Goal: Information Seeking & Learning: Learn about a topic

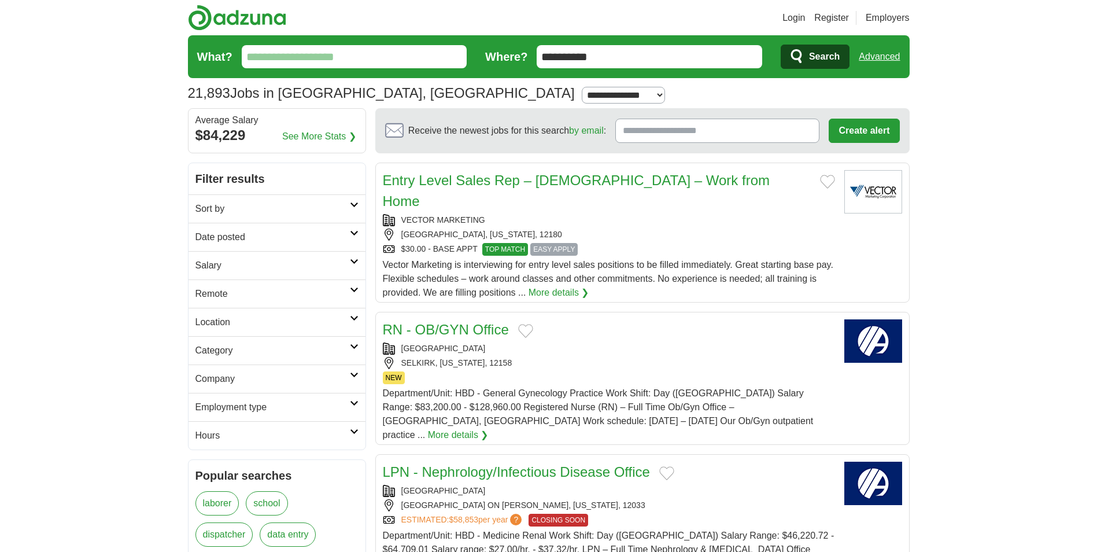
click at [832, 53] on span "Search" at bounding box center [824, 56] width 31 height 23
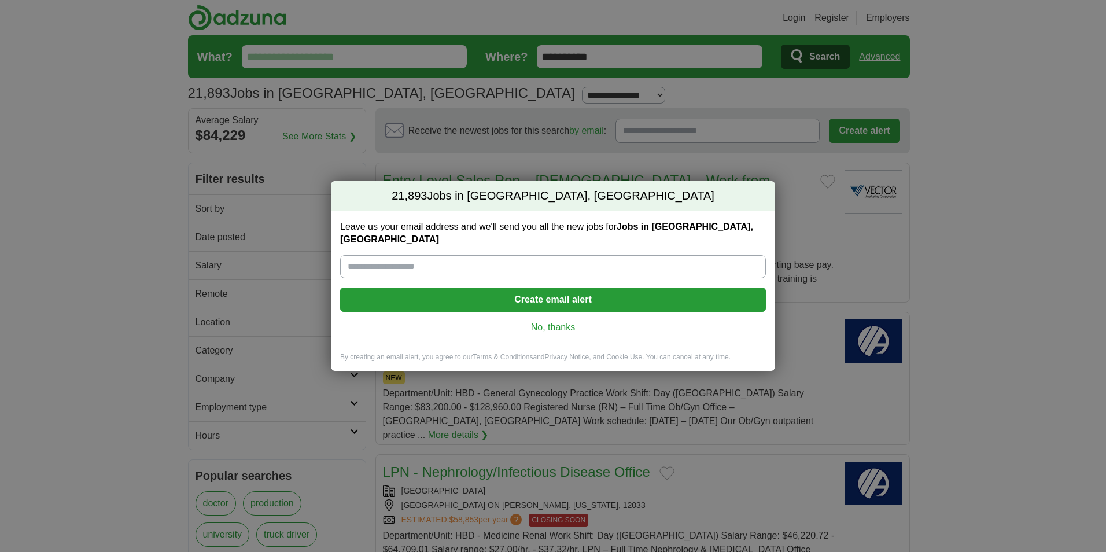
click at [549, 321] on link "No, thanks" at bounding box center [552, 327] width 407 height 13
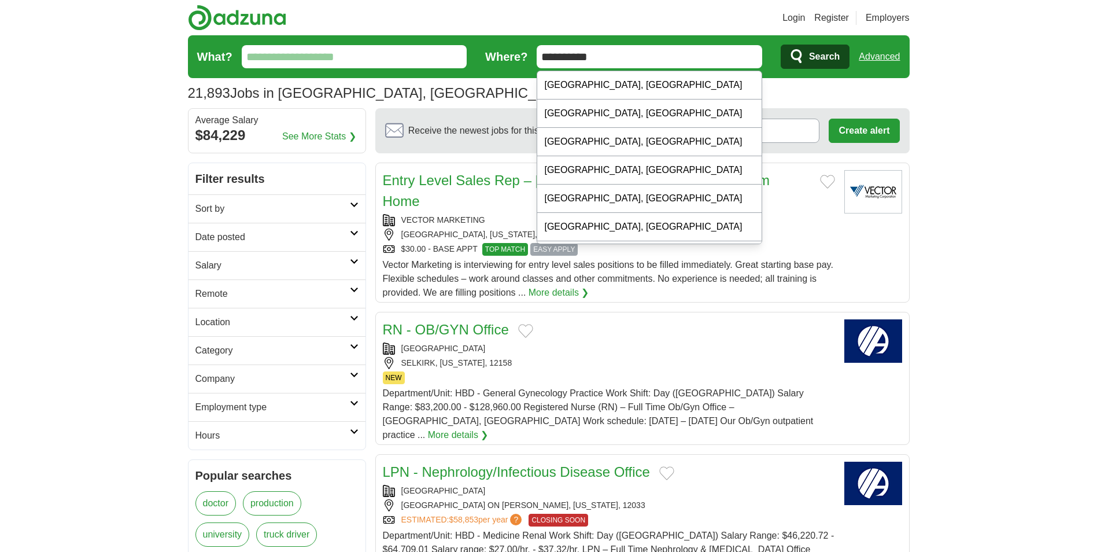
drag, startPoint x: 610, startPoint y: 54, endPoint x: 577, endPoint y: 58, distance: 33.8
click at [577, 58] on input "**********" at bounding box center [650, 56] width 226 height 23
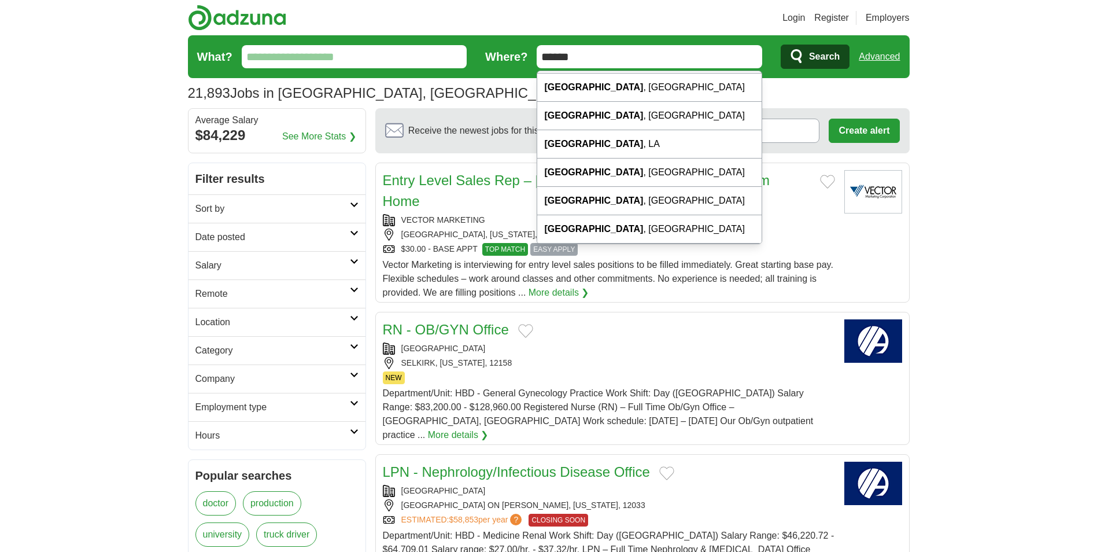
drag, startPoint x: 583, startPoint y: 61, endPoint x: 535, endPoint y: 58, distance: 48.7
click at [535, 58] on form "What? Where? ****** Search Advanced" at bounding box center [549, 56] width 722 height 43
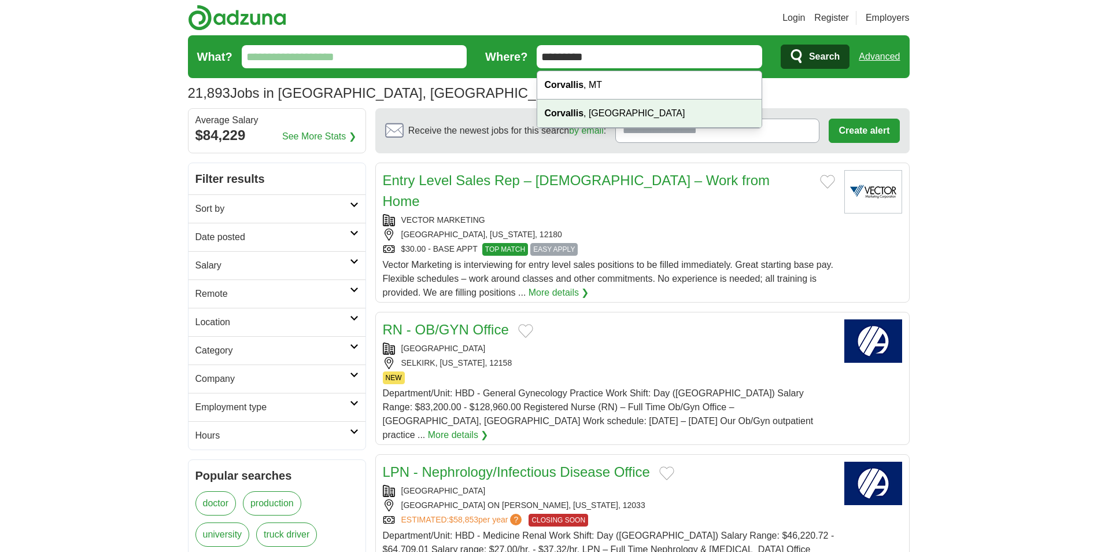
click at [577, 119] on div "Corvallis , OR" at bounding box center [649, 114] width 224 height 28
type input "**********"
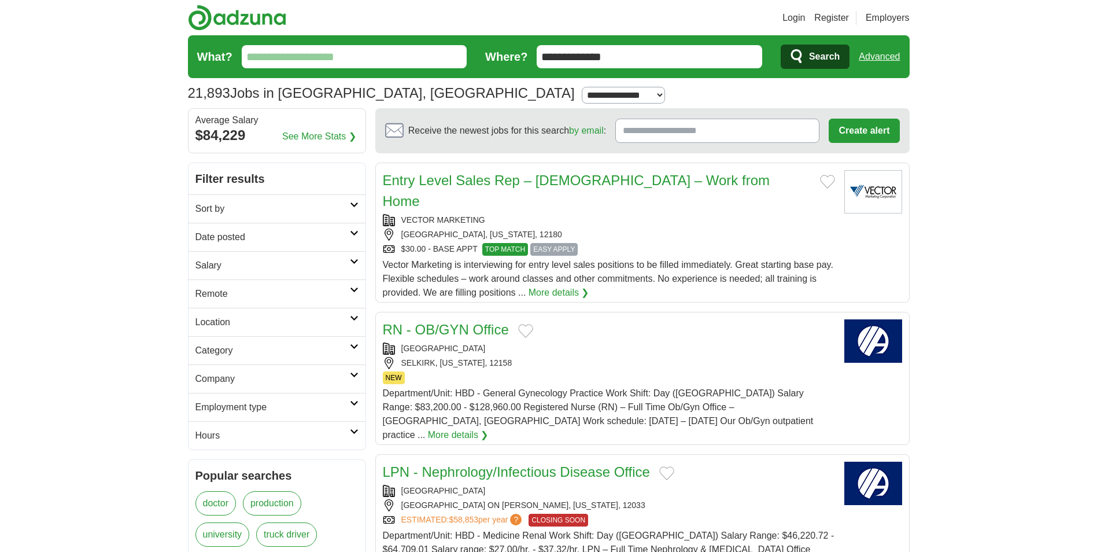
click at [809, 60] on span "Search" at bounding box center [824, 56] width 31 height 23
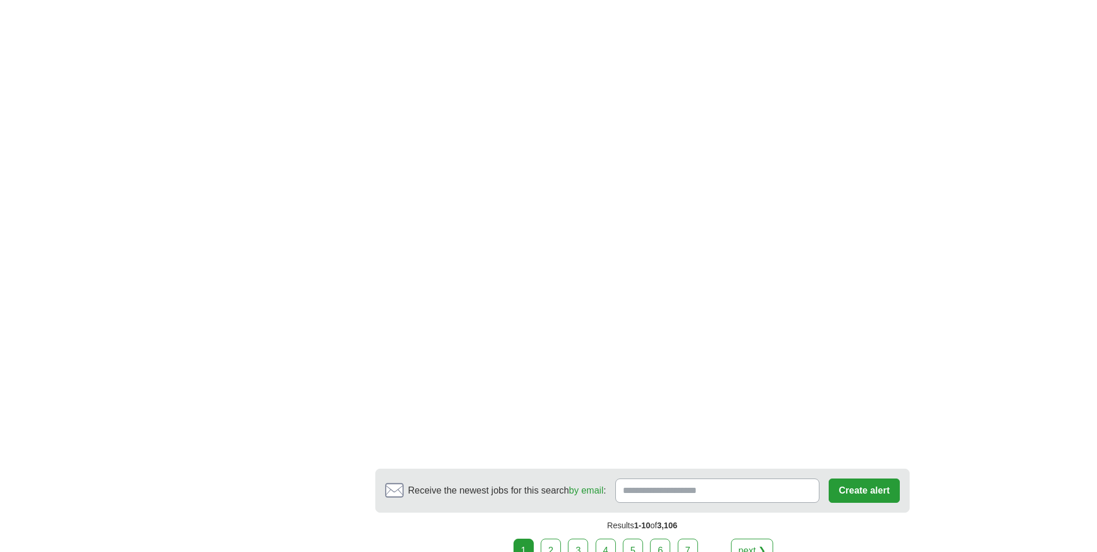
scroll to position [1735, 0]
click at [558, 538] on link "2" at bounding box center [551, 550] width 20 height 24
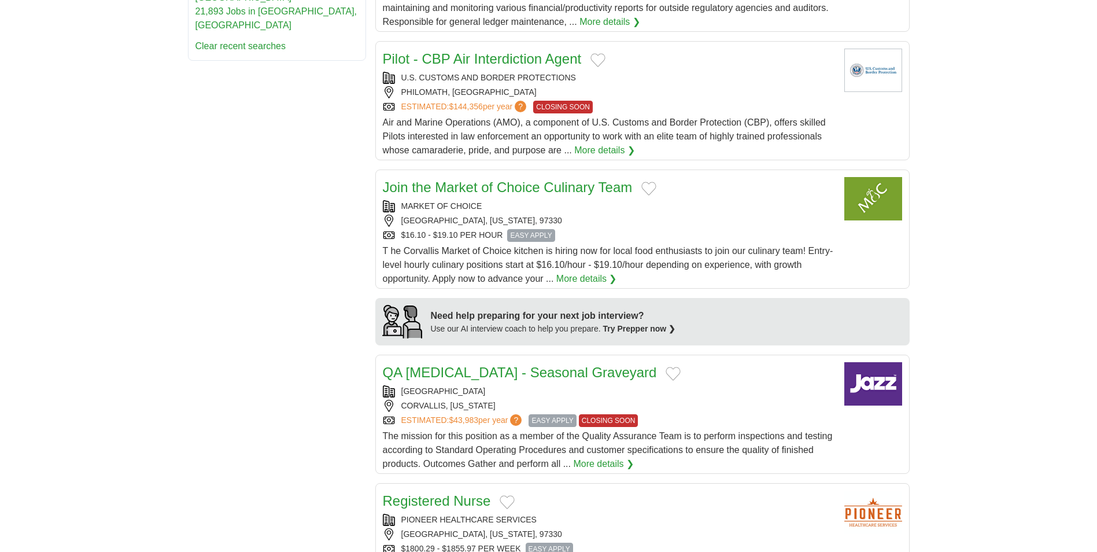
scroll to position [752, 0]
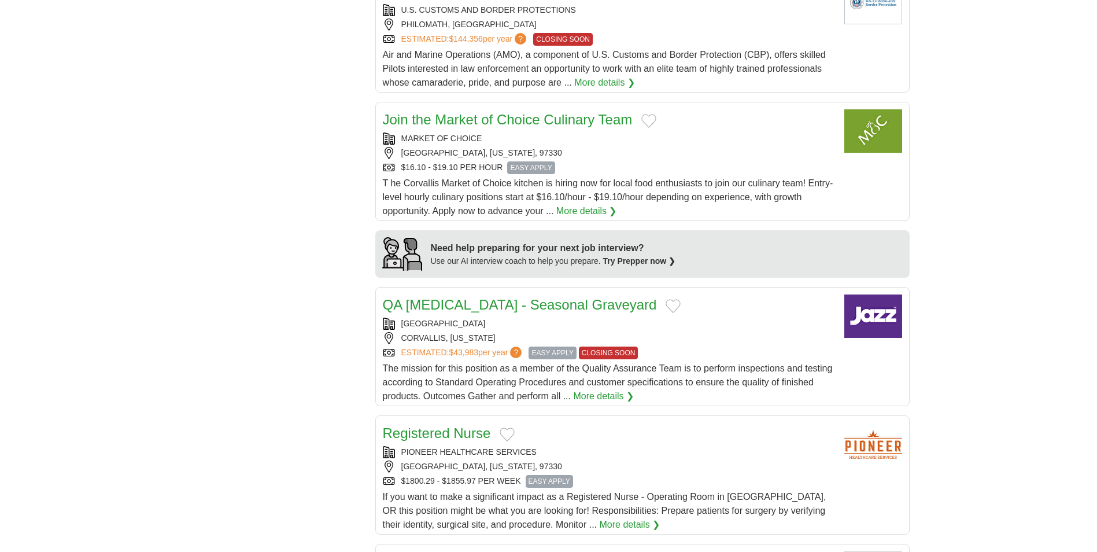
click at [573, 212] on link "More details ❯" at bounding box center [587, 211] width 61 height 14
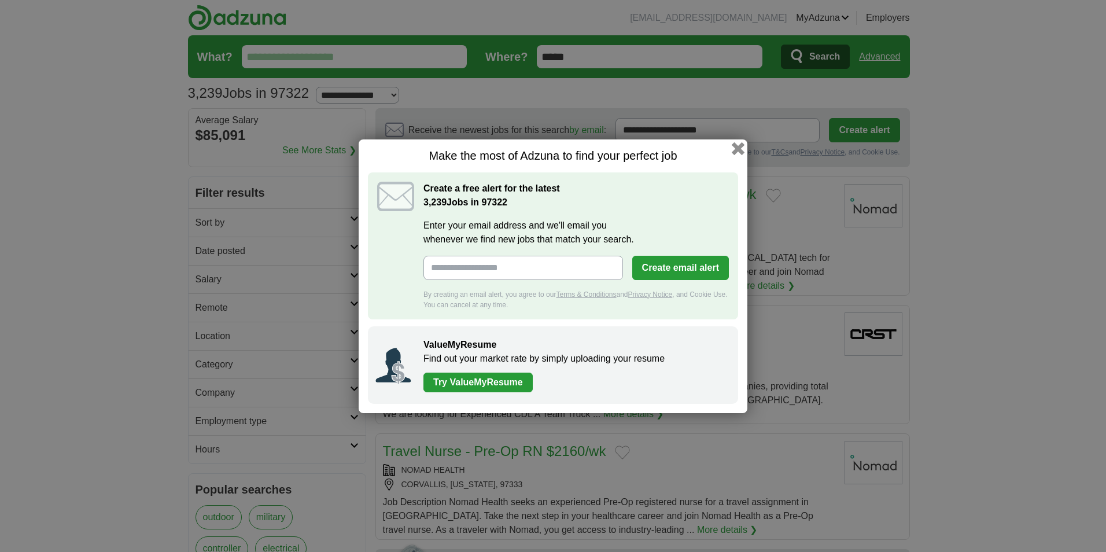
click at [735, 149] on button "button" at bounding box center [738, 148] width 13 height 13
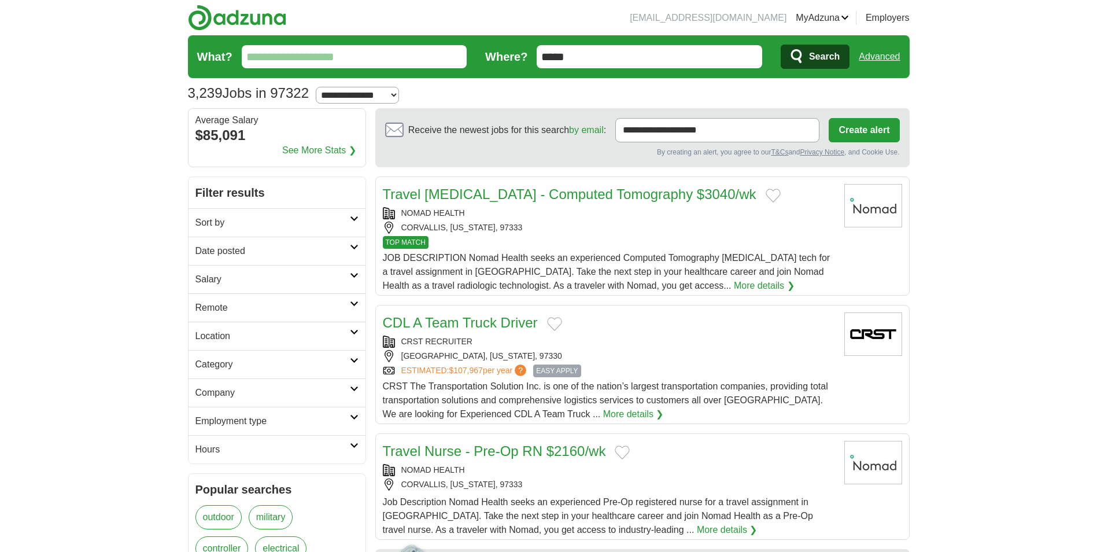
click at [373, 90] on select "**********" at bounding box center [357, 95] width 83 height 17
select select "**"
click at [321, 87] on select "**********" at bounding box center [357, 95] width 83 height 17
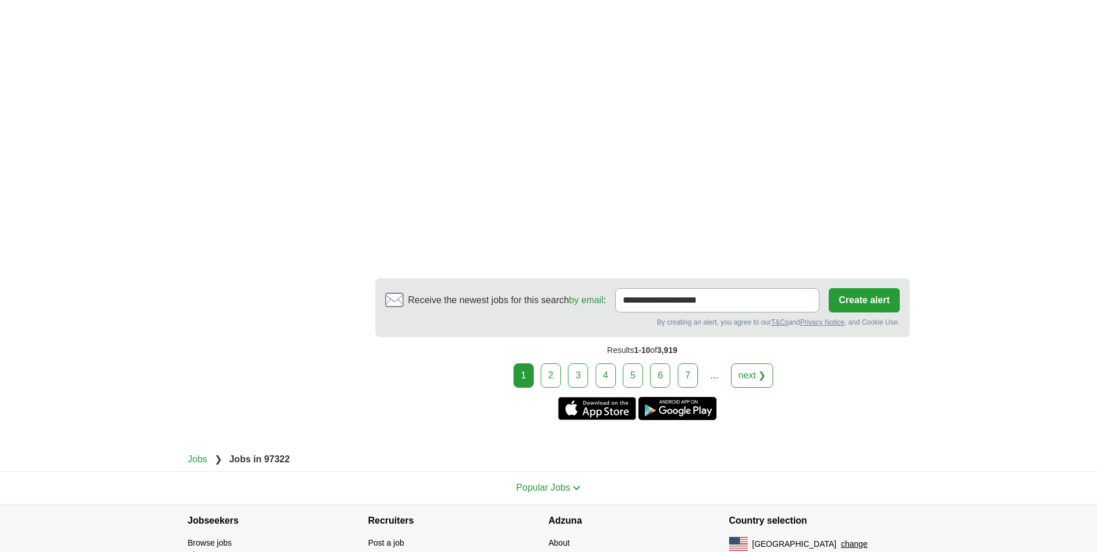
scroll to position [2083, 0]
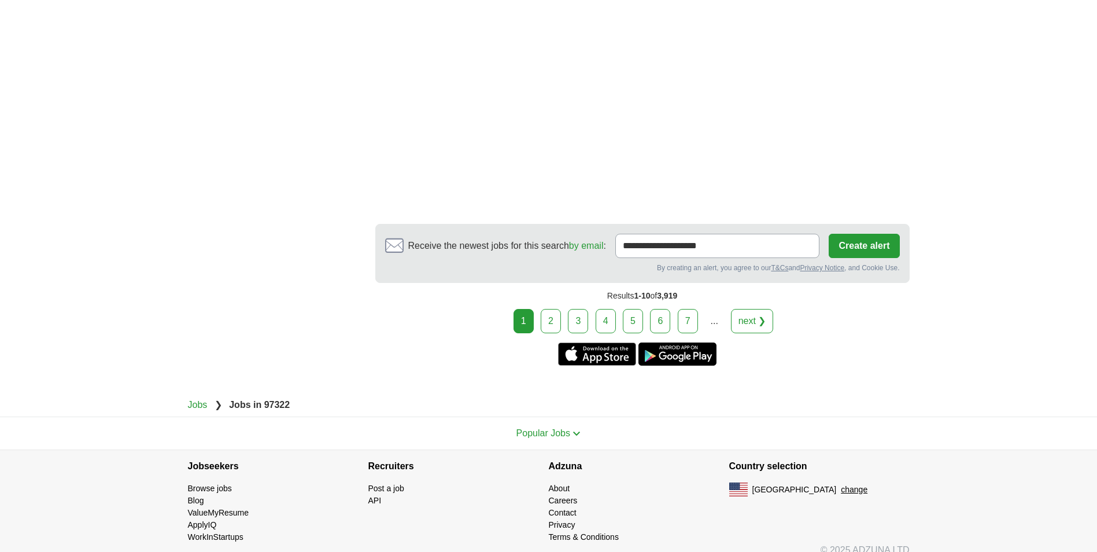
click at [558, 322] on link "2" at bounding box center [551, 321] width 20 height 24
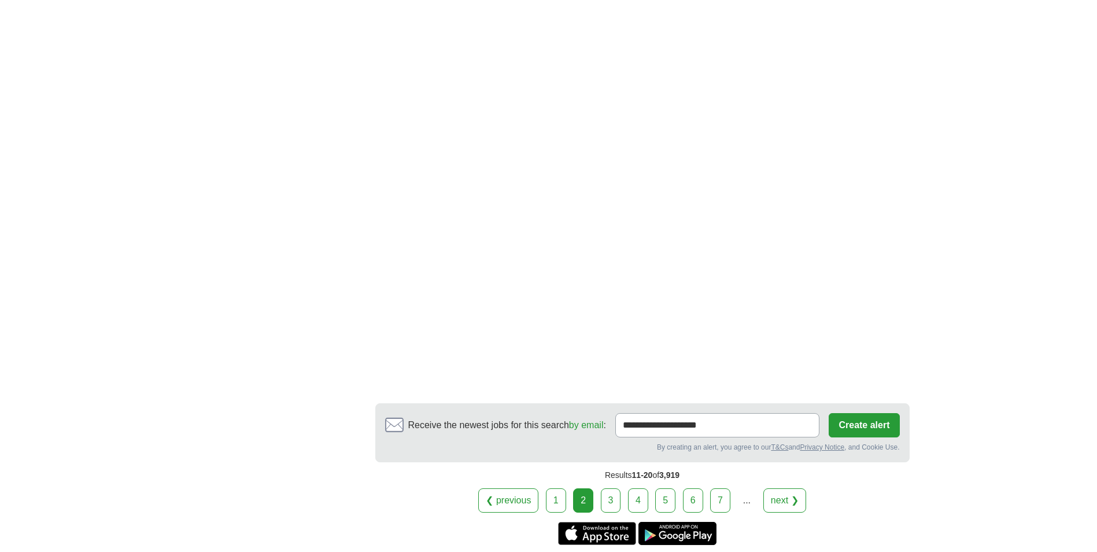
scroll to position [1967, 0]
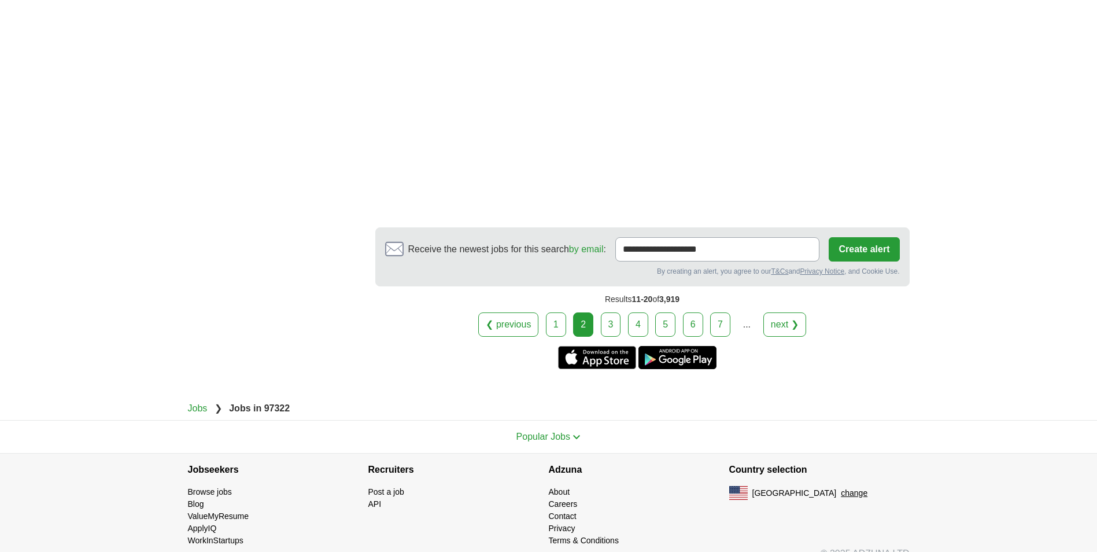
click at [614, 331] on link "3" at bounding box center [611, 324] width 20 height 24
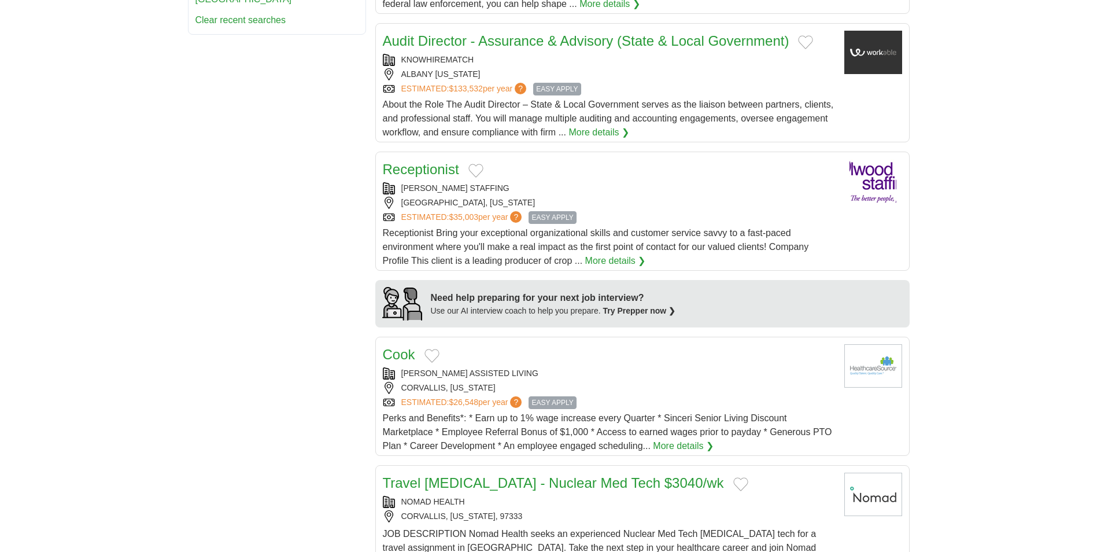
scroll to position [810, 0]
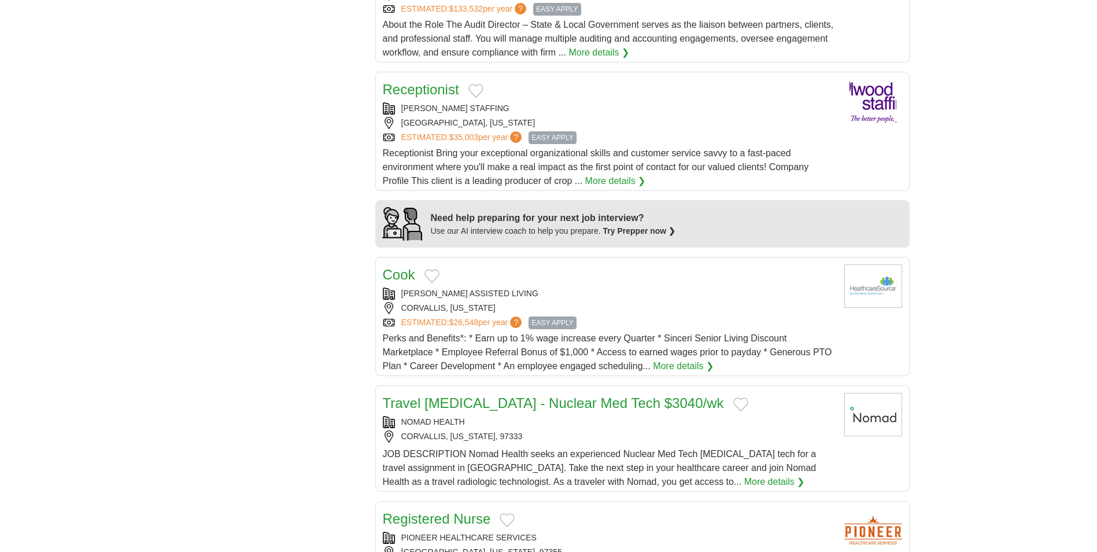
click at [537, 264] on div "Cook" at bounding box center [609, 274] width 452 height 21
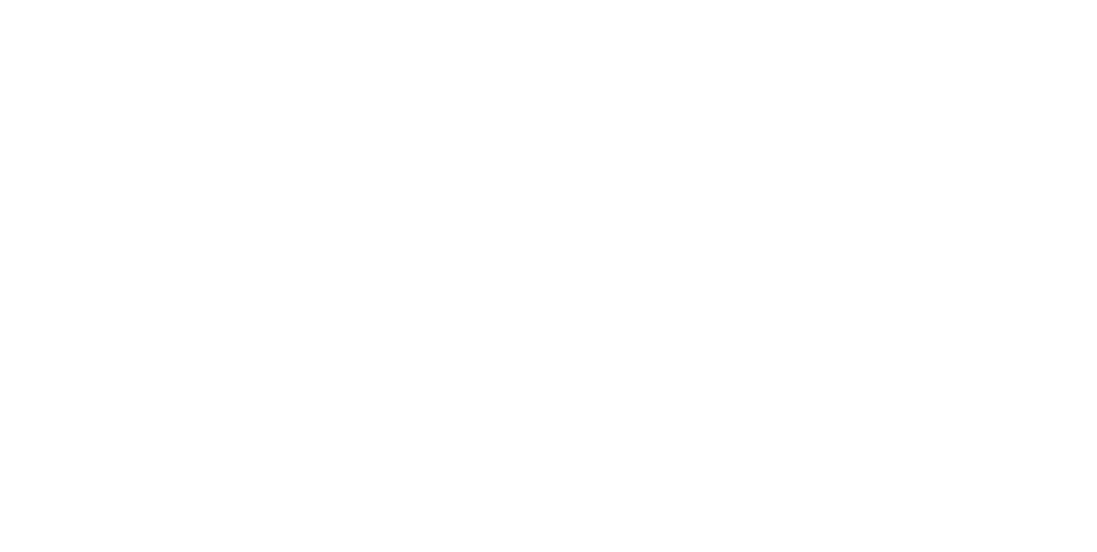
scroll to position [1793, 0]
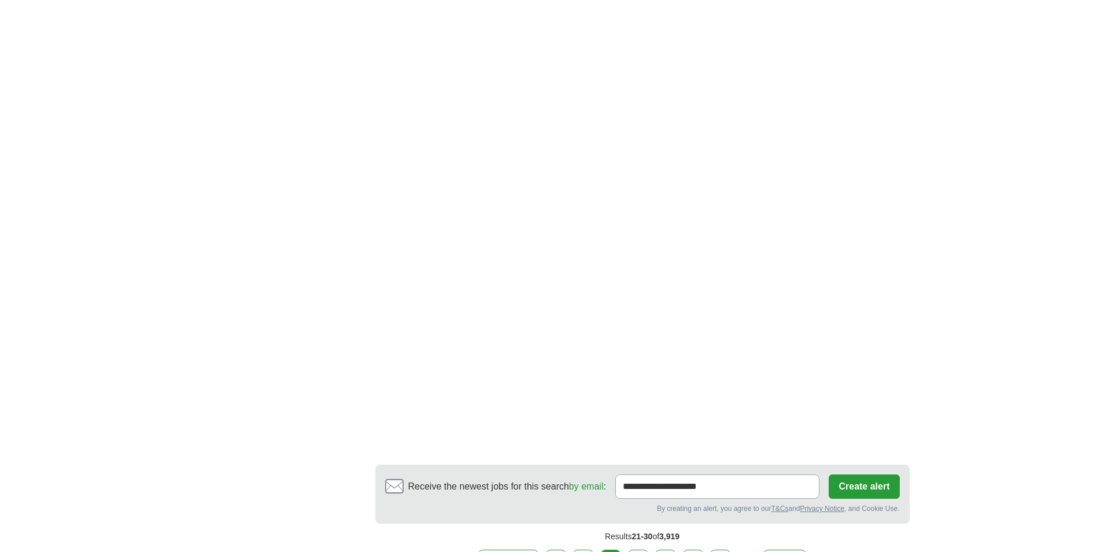
click at [636, 550] on link "4" at bounding box center [638, 562] width 20 height 24
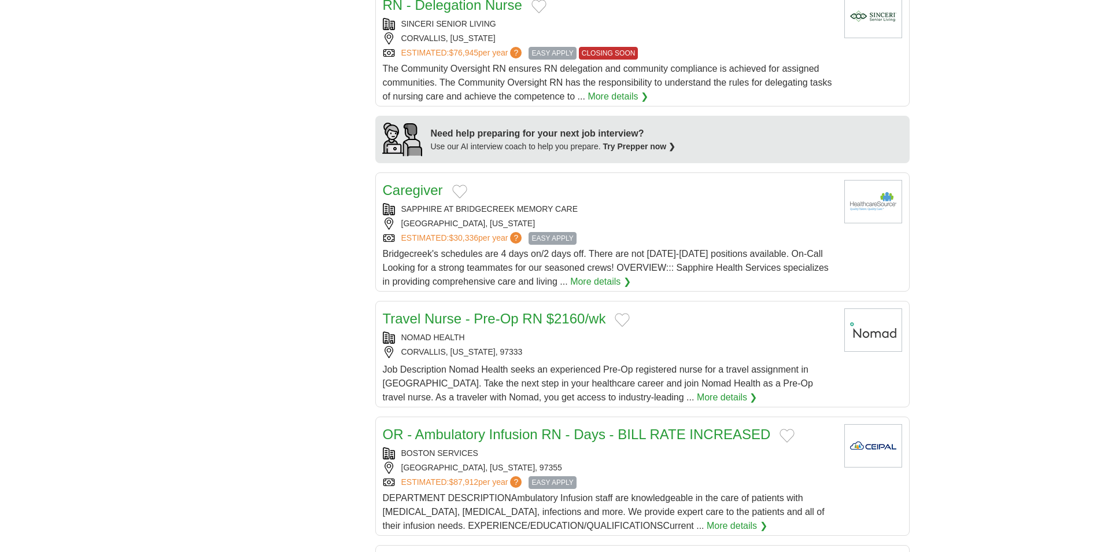
scroll to position [926, 0]
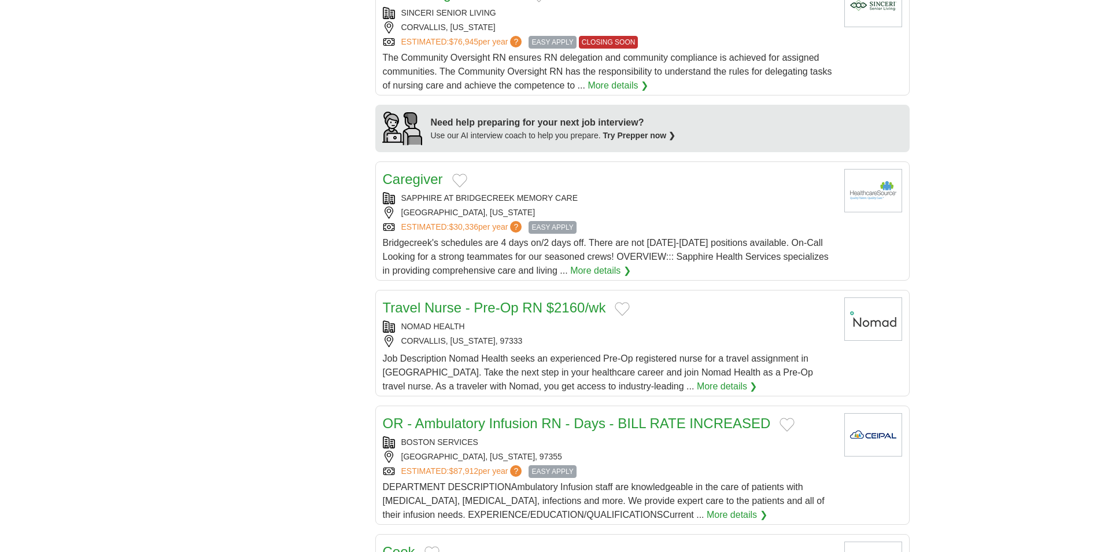
click at [631, 192] on div "SAPPHIRE AT BRIDGECREEK MEMORY CARE" at bounding box center [609, 198] width 452 height 12
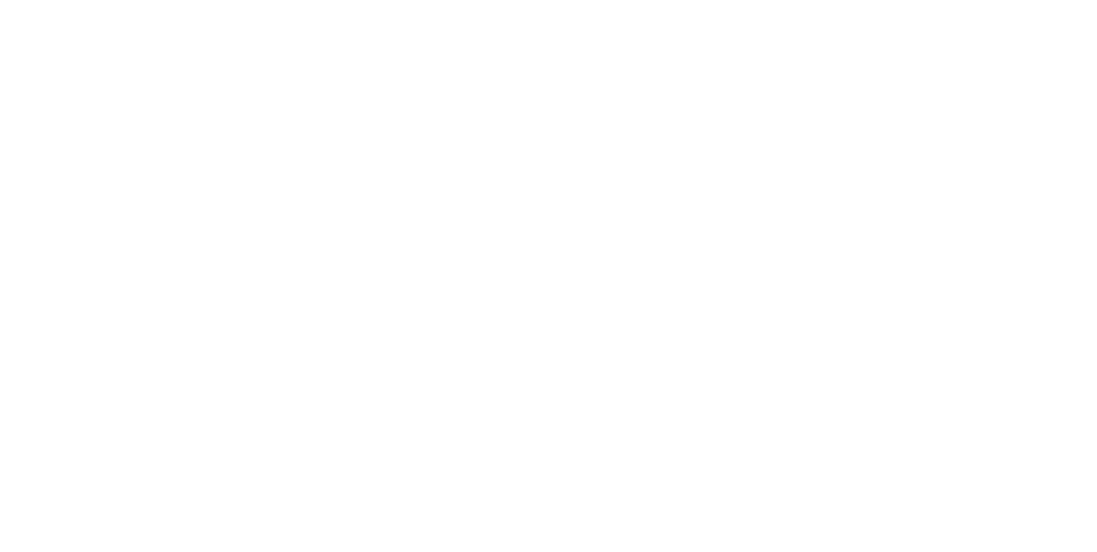
scroll to position [1909, 0]
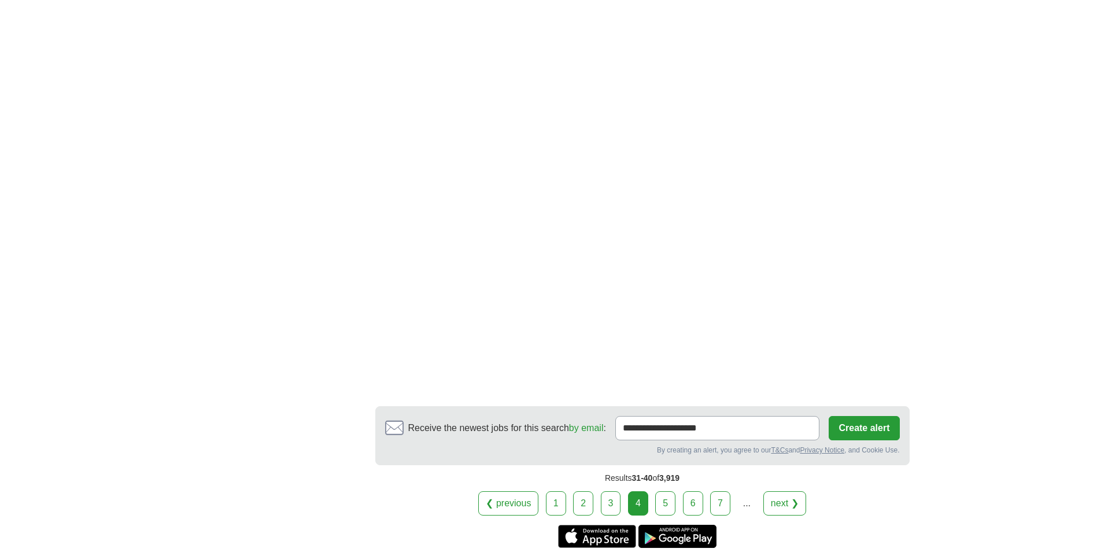
click at [665, 494] on link "5" at bounding box center [665, 503] width 20 height 24
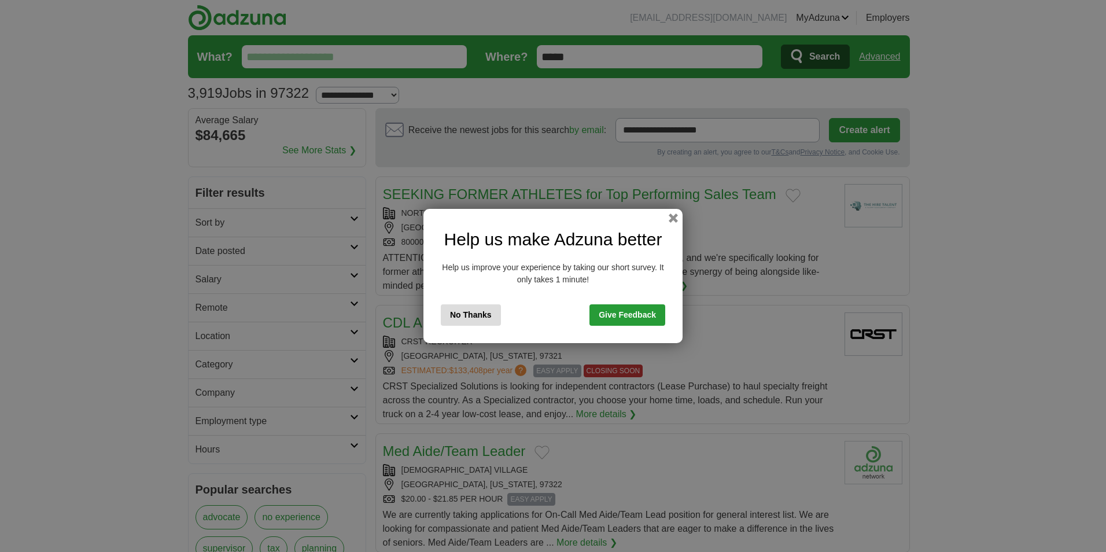
click at [459, 315] on button "No Thanks" at bounding box center [471, 314] width 60 height 21
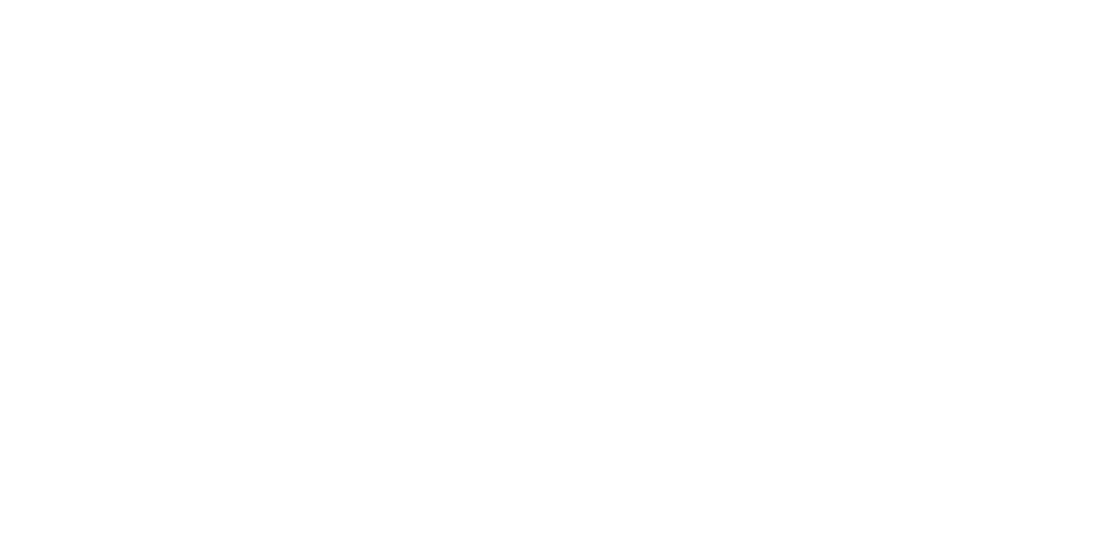
scroll to position [2025, 0]
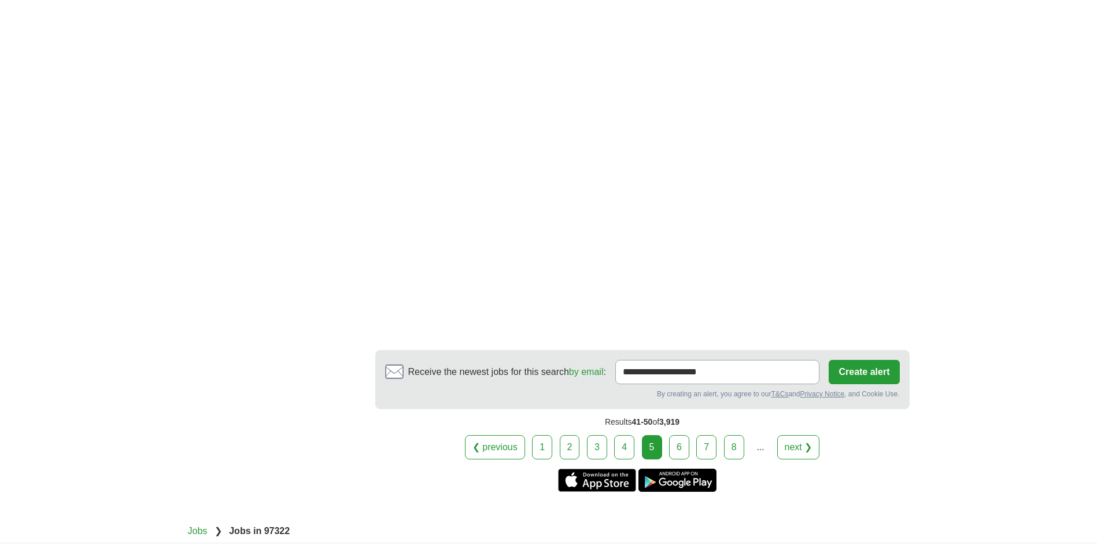
click at [679, 435] on link "6" at bounding box center [679, 447] width 20 height 24
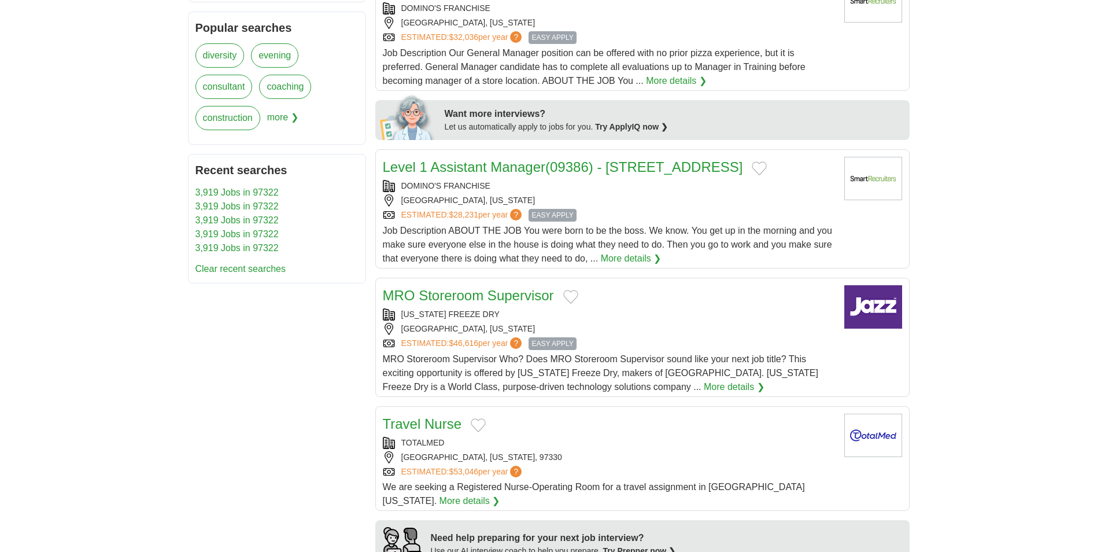
scroll to position [463, 0]
click at [628, 256] on link "More details ❯" at bounding box center [631, 257] width 61 height 14
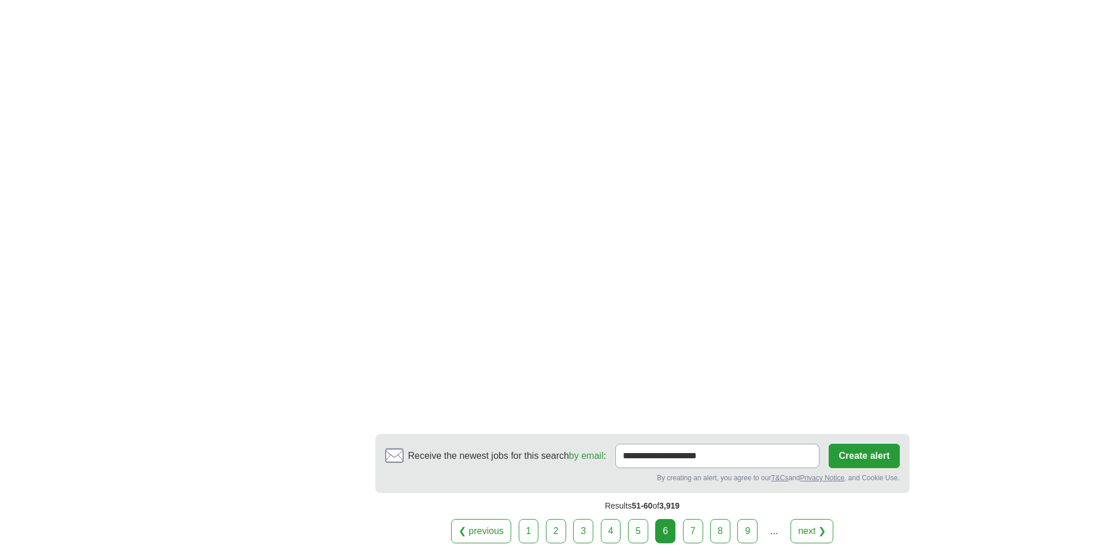
scroll to position [1967, 0]
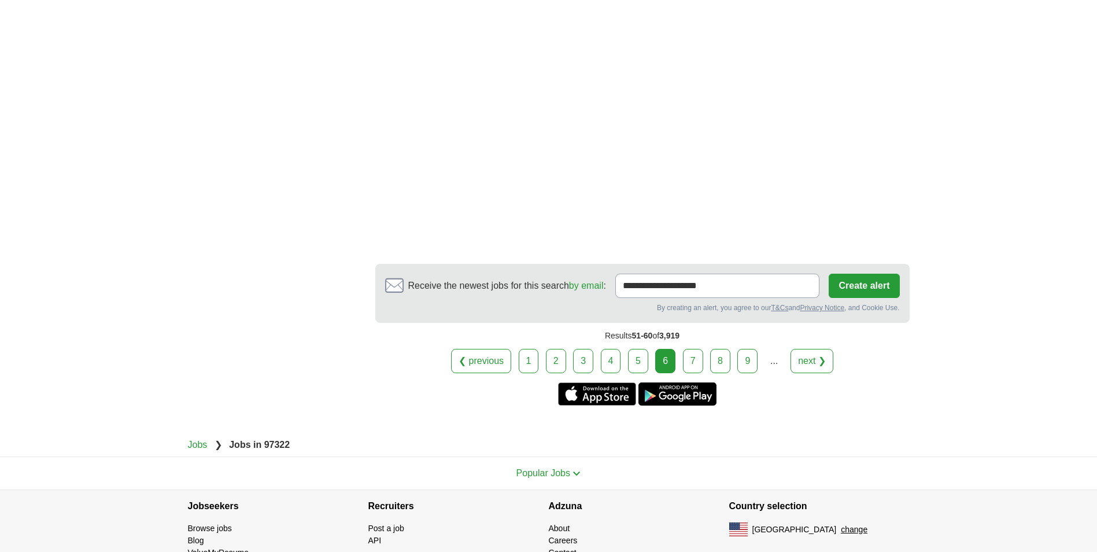
click at [697, 364] on link "7" at bounding box center [693, 361] width 20 height 24
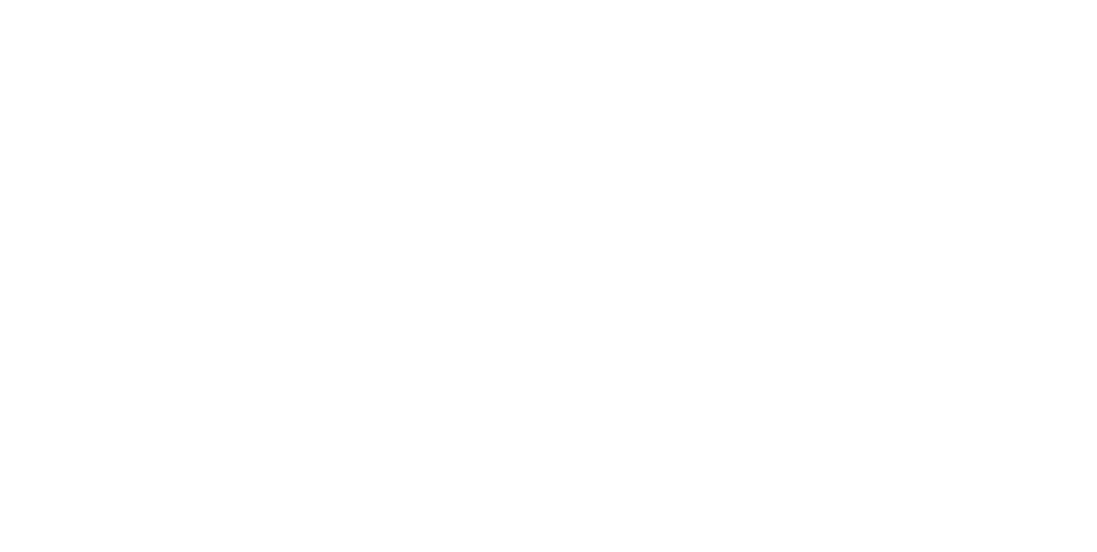
scroll to position [1967, 0]
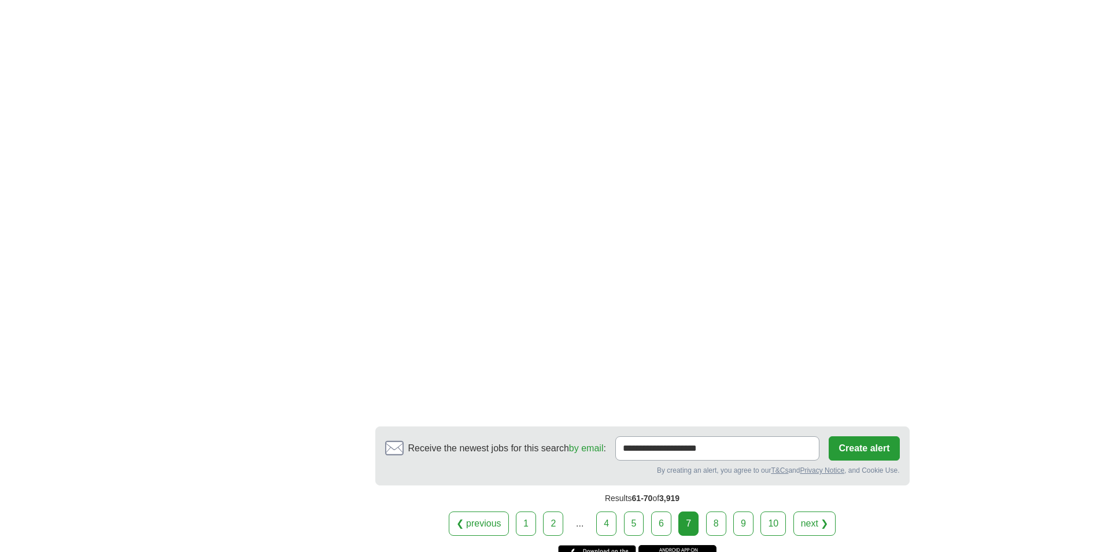
click at [720, 511] on link "8" at bounding box center [716, 523] width 20 height 24
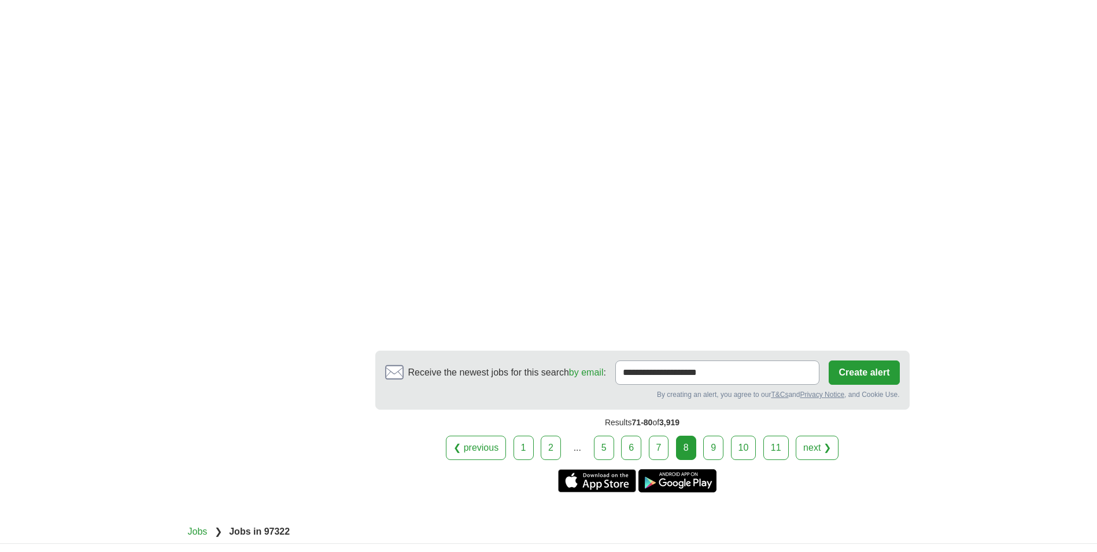
scroll to position [1967, 0]
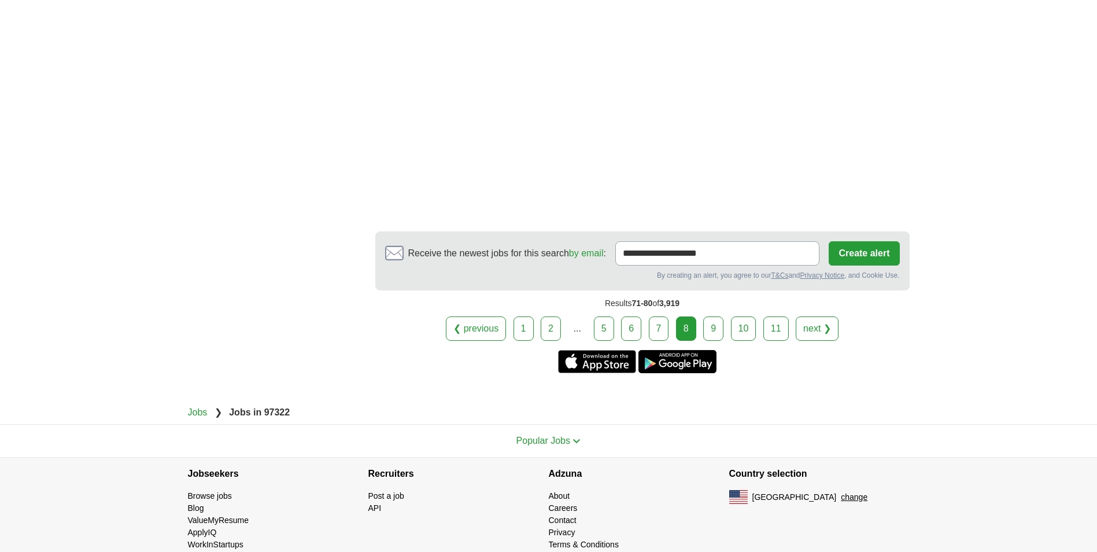
click at [720, 333] on link "9" at bounding box center [713, 328] width 20 height 24
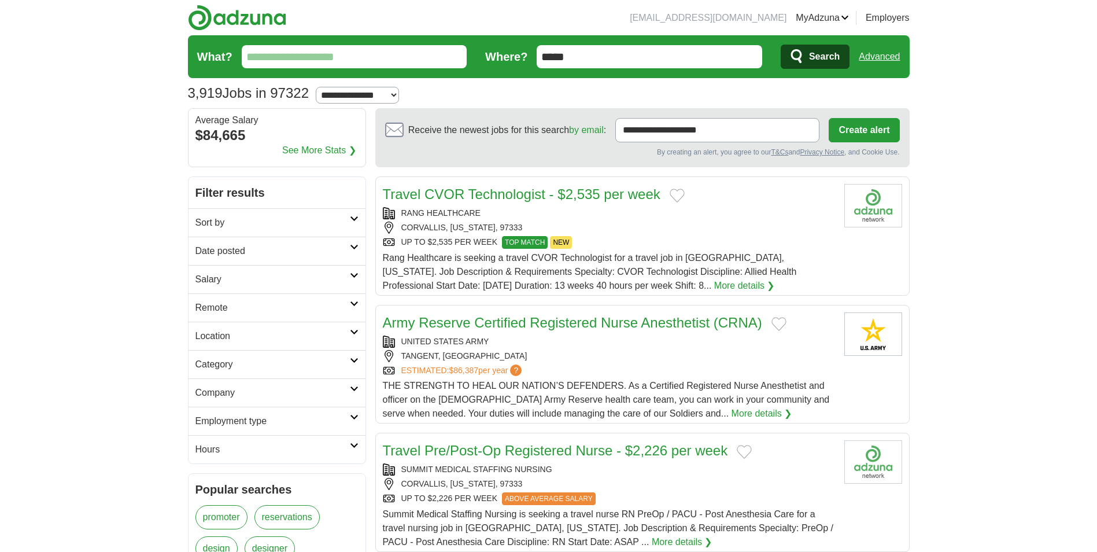
click at [364, 58] on input "What?" at bounding box center [355, 56] width 226 height 23
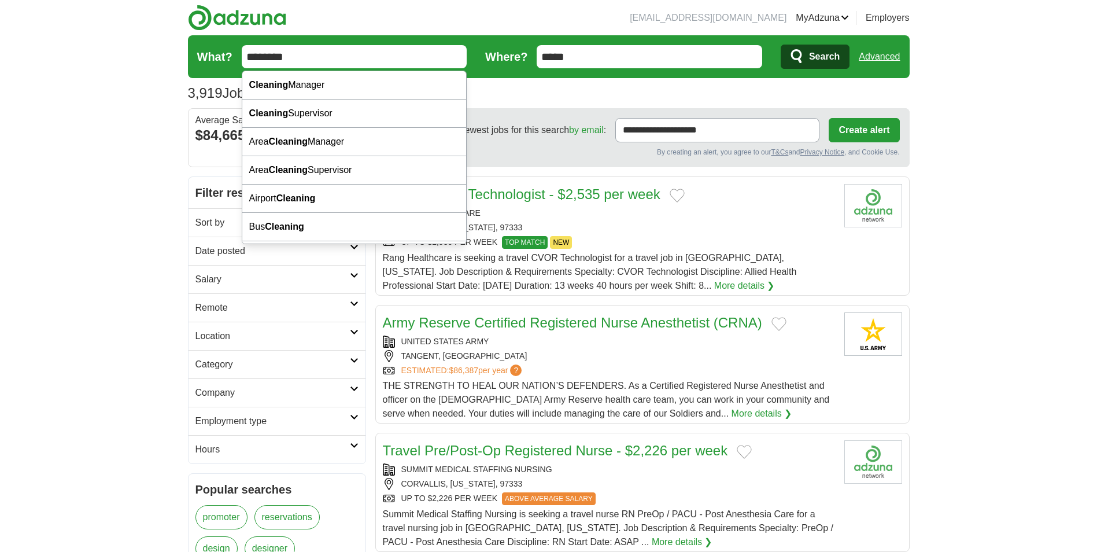
type input "********"
click at [781, 45] on button "Search" at bounding box center [815, 57] width 69 height 24
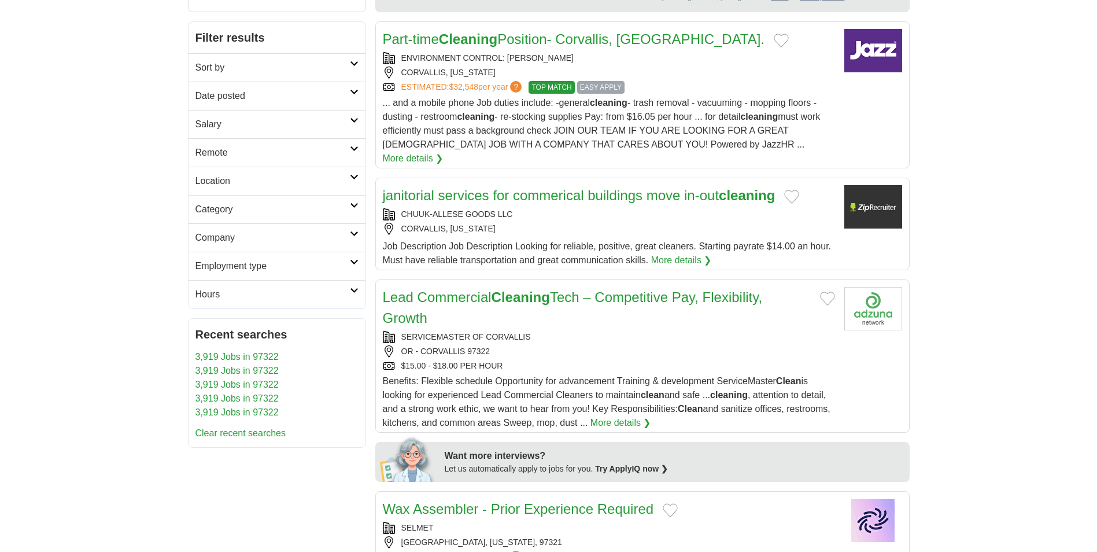
scroll to position [174, 0]
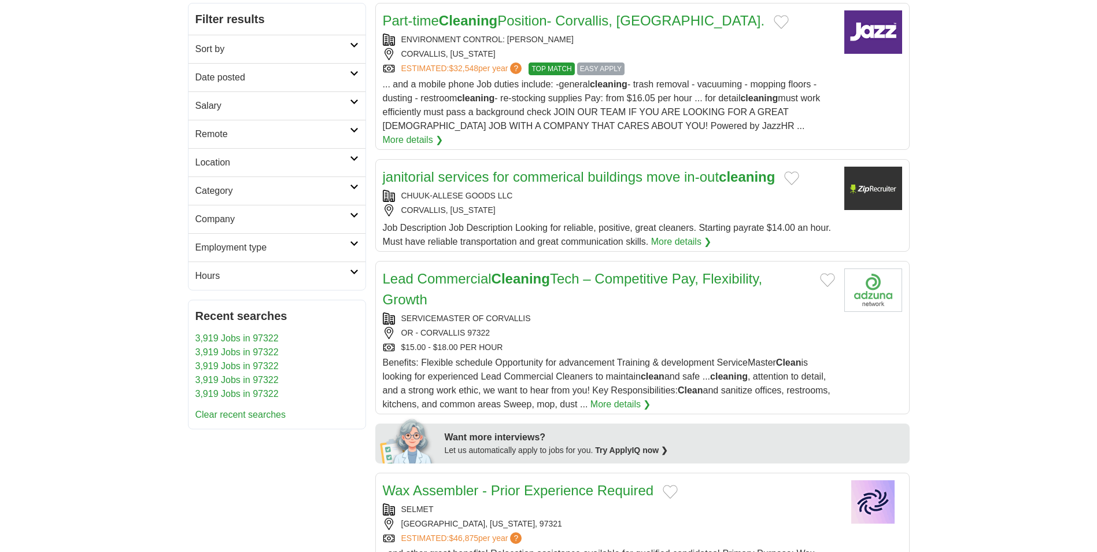
click at [590, 190] on div "CHUUK-ALLESE GOODS LLC" at bounding box center [609, 196] width 452 height 12
